Goal: Navigation & Orientation: Find specific page/section

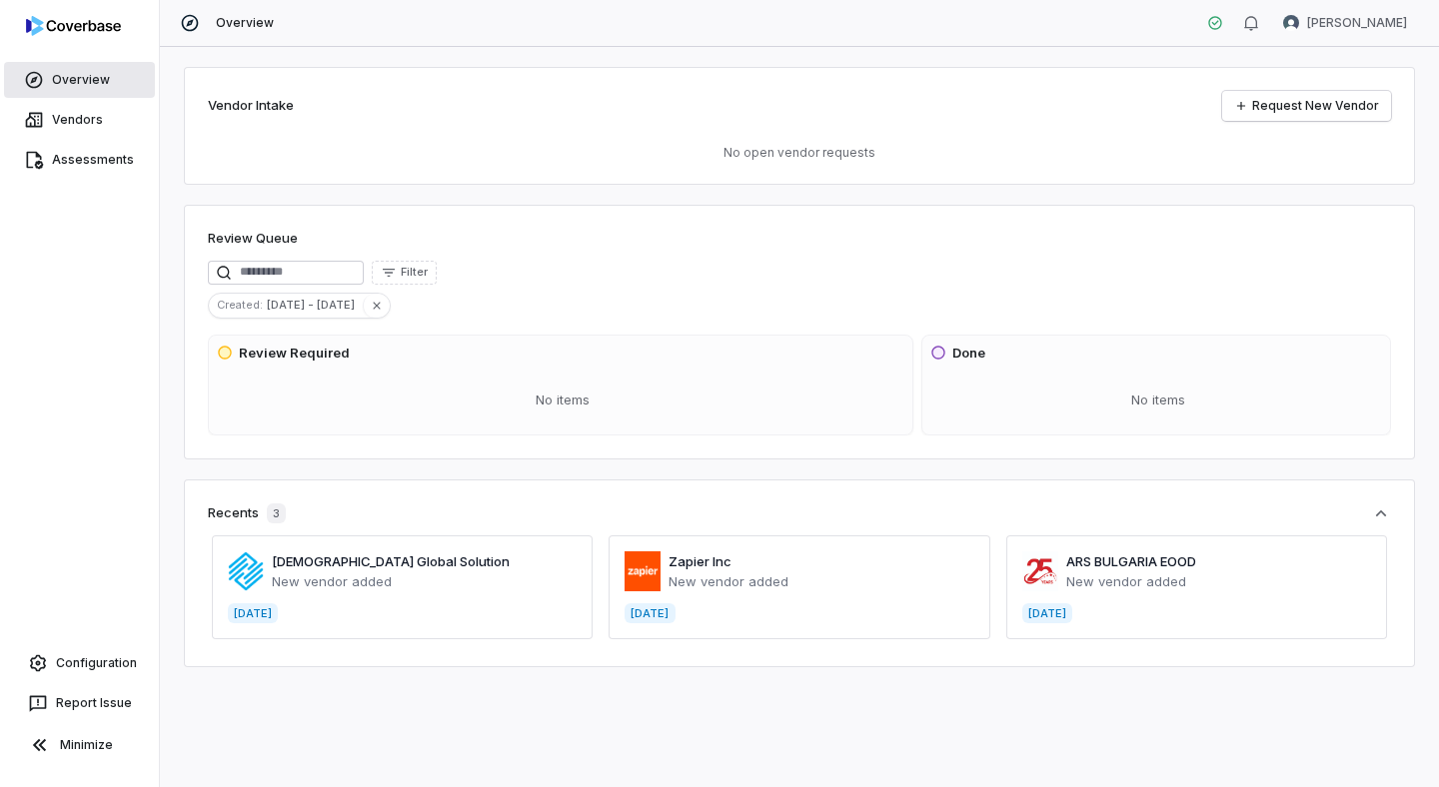
click at [91, 87] on link "Overview" at bounding box center [79, 80] width 151 height 36
click at [97, 114] on link "Vendors" at bounding box center [79, 120] width 151 height 36
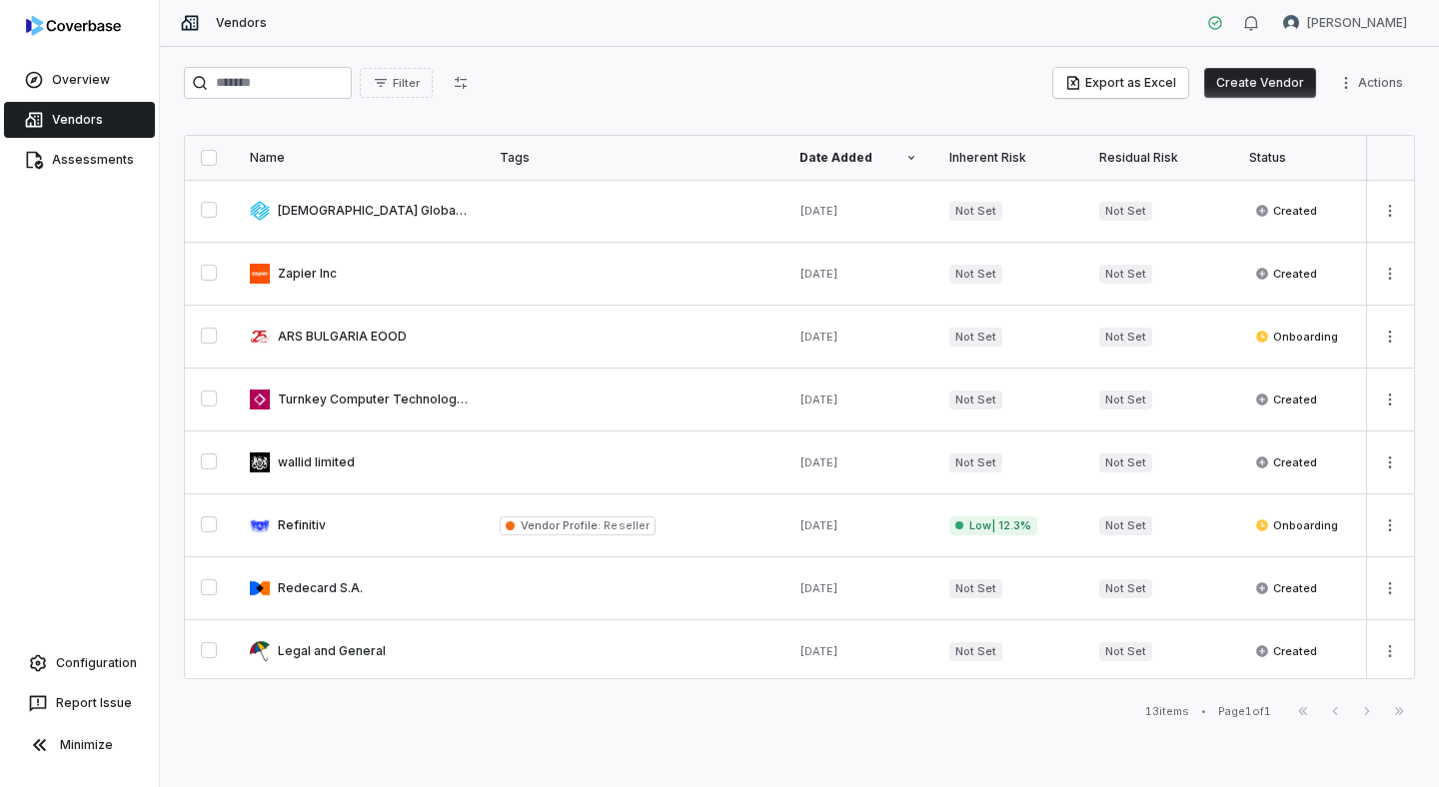
click at [79, 28] on img at bounding box center [73, 26] width 95 height 20
click at [102, 153] on link "Assessments" at bounding box center [79, 160] width 151 height 36
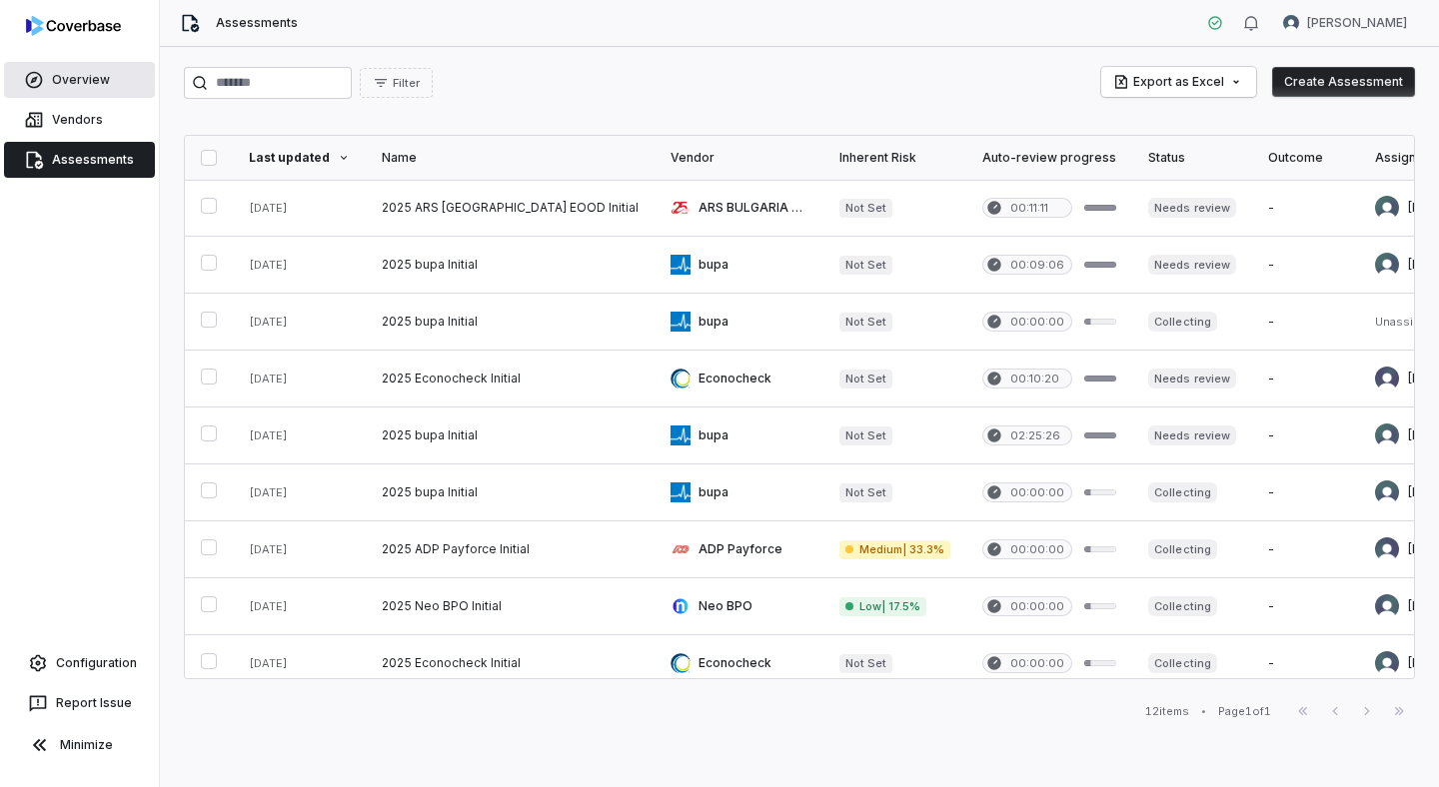
click at [82, 83] on link "Overview" at bounding box center [79, 80] width 151 height 36
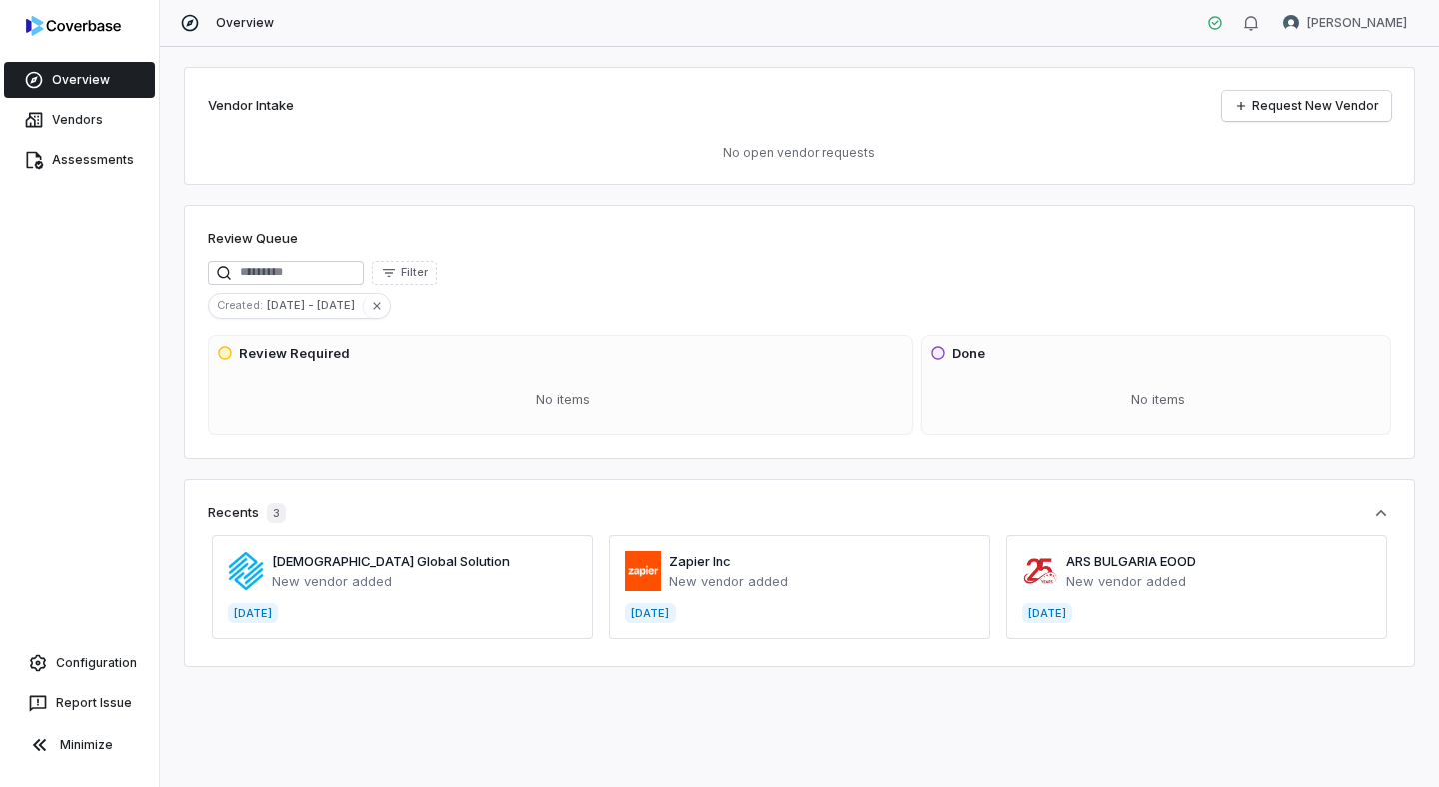
click at [348, 564] on span at bounding box center [402, 588] width 381 height 104
